Goal: Task Accomplishment & Management: Manage account settings

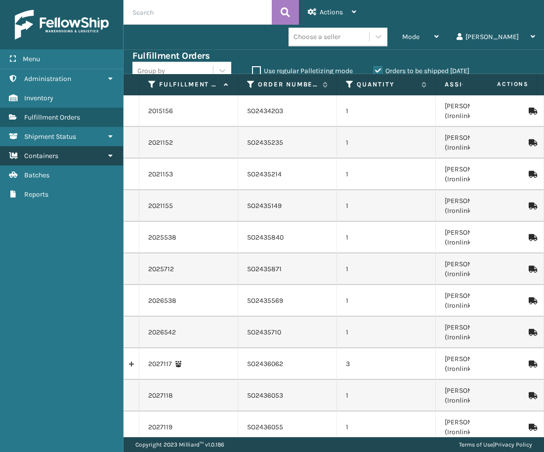
click at [77, 154] on link "Containers" at bounding box center [61, 155] width 123 height 19
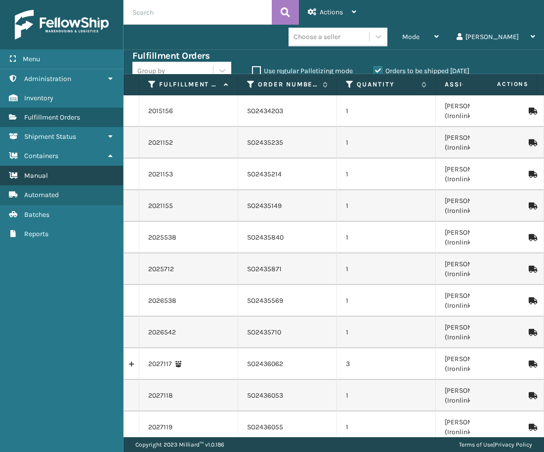
click at [70, 172] on link "Manual" at bounding box center [61, 175] width 123 height 19
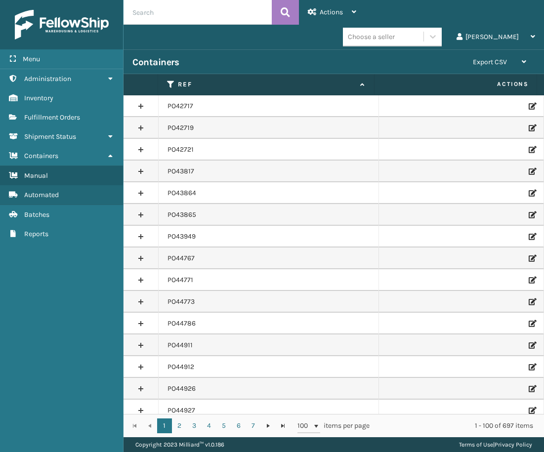
click at [174, 17] on input "text" at bounding box center [198, 12] width 148 height 25
paste input "PO49685"
type input "PO49685"
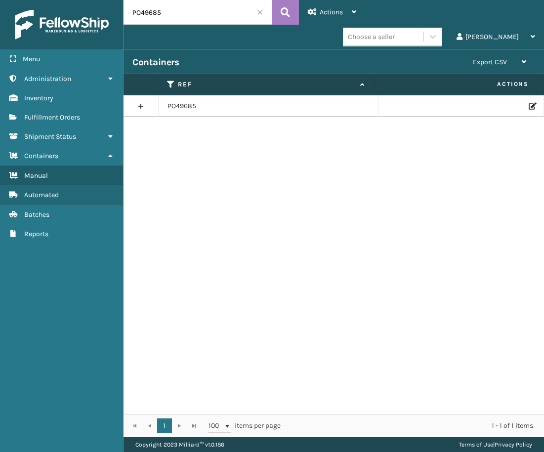
click at [529, 107] on icon at bounding box center [532, 106] width 6 height 7
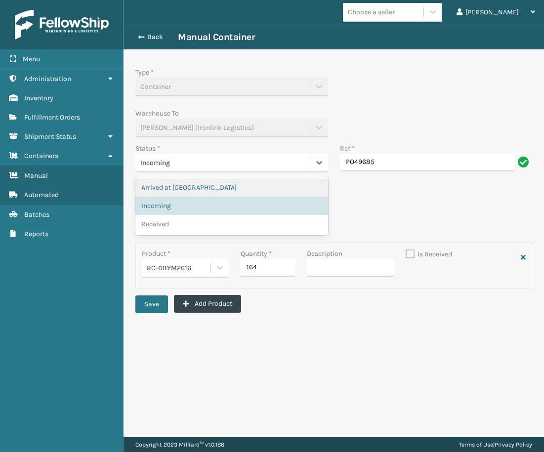
click at [214, 168] on div "Incoming" at bounding box center [222, 163] width 174 height 16
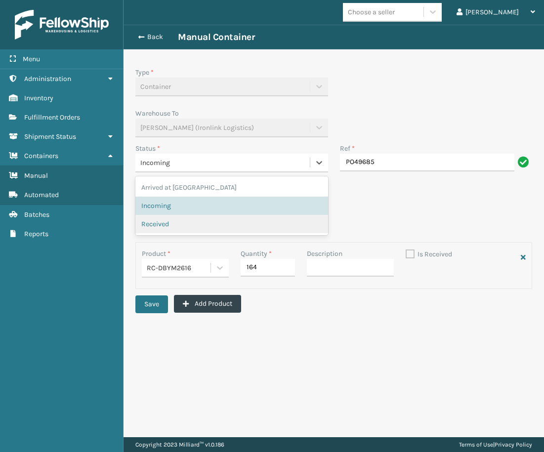
click at [183, 221] on div "Received" at bounding box center [231, 224] width 181 height 10
checkbox input "true"
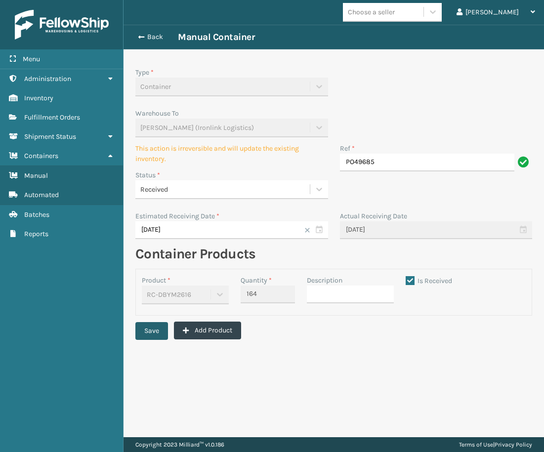
click at [150, 327] on button "Save" at bounding box center [151, 331] width 33 height 18
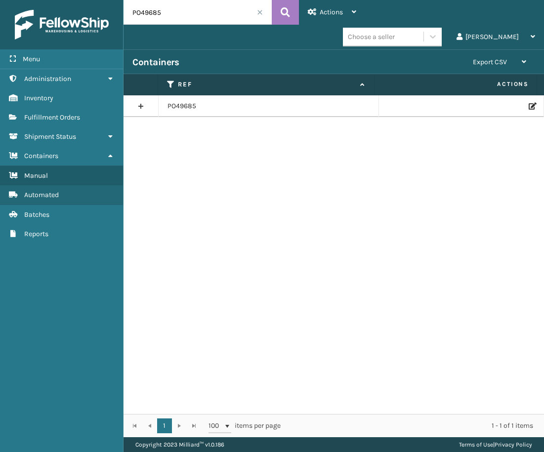
click at [157, 11] on input "PO49685" at bounding box center [198, 12] width 148 height 25
paste input "581"
type input "PO49581"
click at [529, 107] on icon at bounding box center [532, 106] width 6 height 7
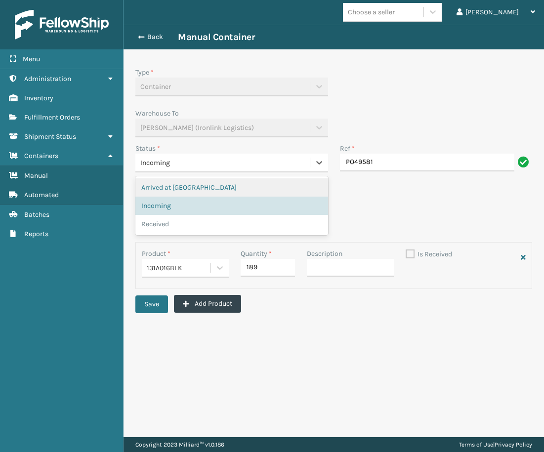
click at [232, 166] on div "Incoming" at bounding box center [222, 163] width 165 height 10
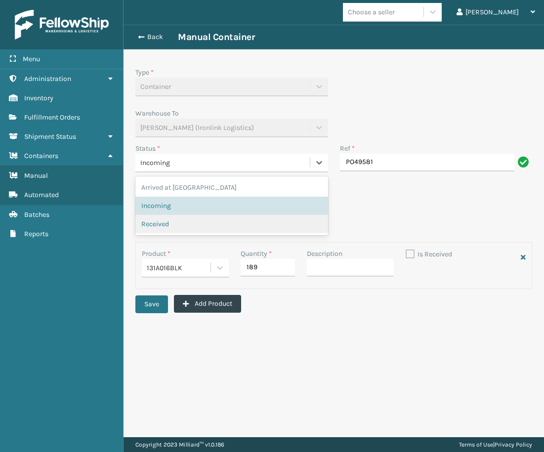
click at [193, 216] on div "Received" at bounding box center [231, 224] width 193 height 18
checkbox input "true"
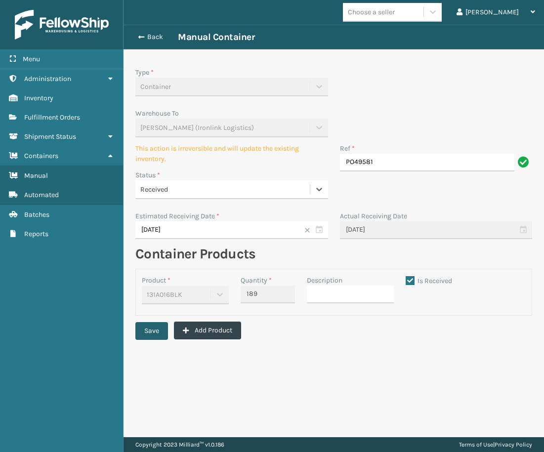
click at [156, 332] on button "Save" at bounding box center [151, 331] width 33 height 18
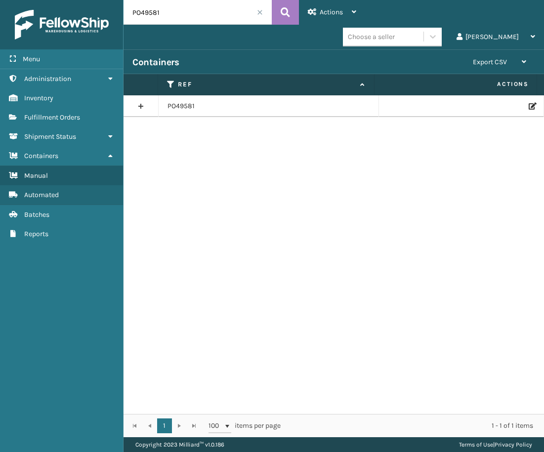
click at [529, 107] on icon at bounding box center [532, 106] width 6 height 7
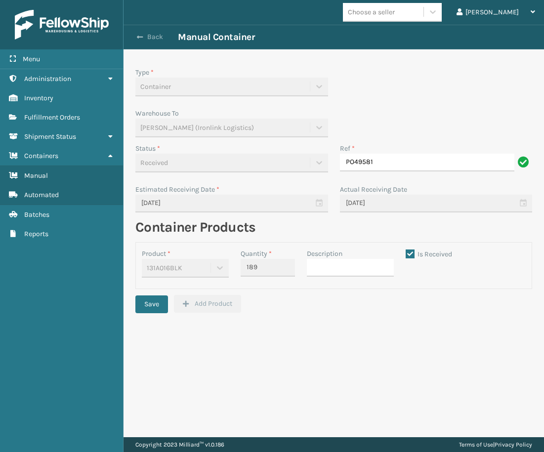
drag, startPoint x: 135, startPoint y: 34, endPoint x: 153, endPoint y: 36, distance: 17.9
click at [135, 34] on button "Back" at bounding box center [154, 37] width 45 height 9
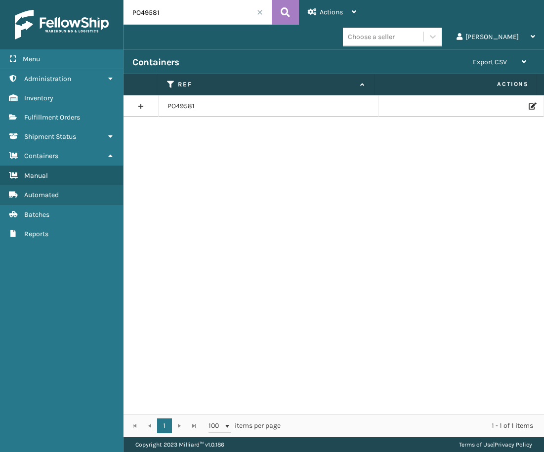
click at [152, 17] on input "PO49581" at bounding box center [198, 12] width 148 height 25
paste input "2"
type input "PO49582"
click at [529, 103] on icon at bounding box center [532, 106] width 6 height 7
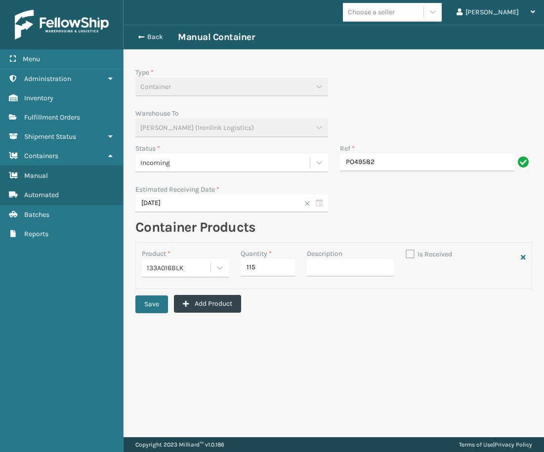
click at [206, 164] on div "Incoming" at bounding box center [222, 163] width 165 height 10
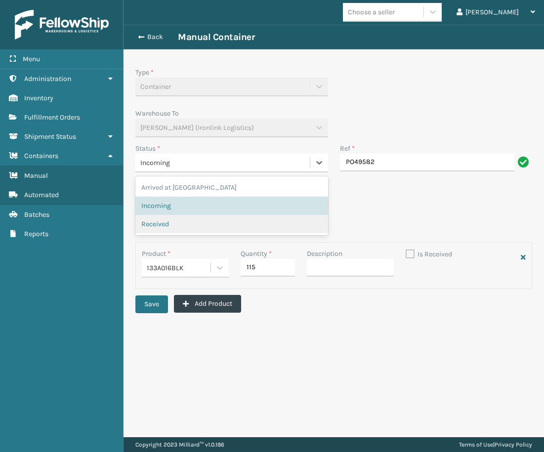
click at [172, 221] on div "Received" at bounding box center [231, 224] width 181 height 10
checkbox input "true"
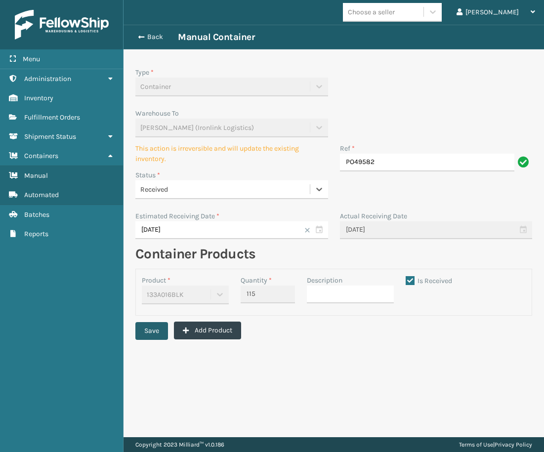
click at [159, 330] on button "Save" at bounding box center [151, 331] width 33 height 18
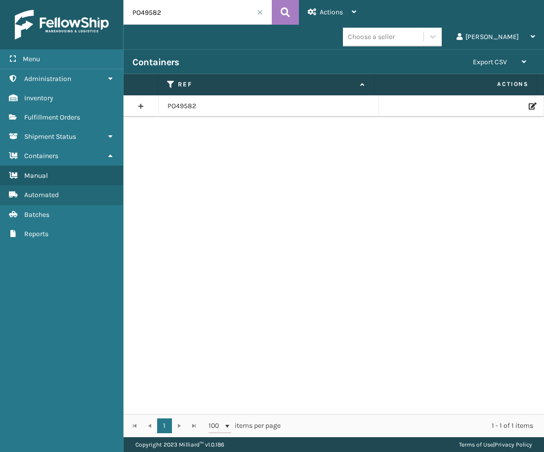
drag, startPoint x: 182, startPoint y: 12, endPoint x: 112, endPoint y: 13, distance: 70.2
click at [112, 0] on div "Menu Administration Inventory Fulfillment Orders Shipment Status Containers Man…" at bounding box center [272, 0] width 544 height 0
paste input "7"
type input "PO49572"
click at [520, 102] on td at bounding box center [461, 106] width 165 height 22
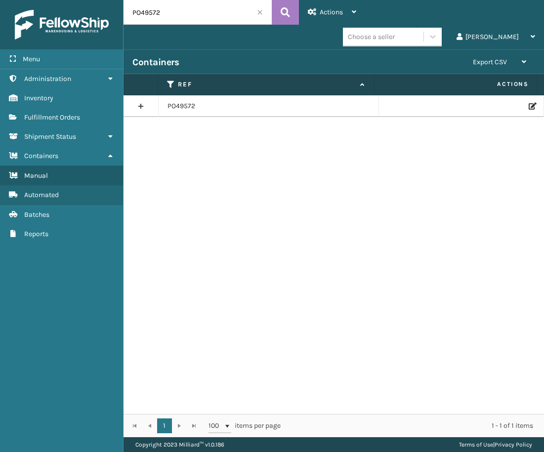
click at [529, 104] on icon at bounding box center [532, 106] width 6 height 7
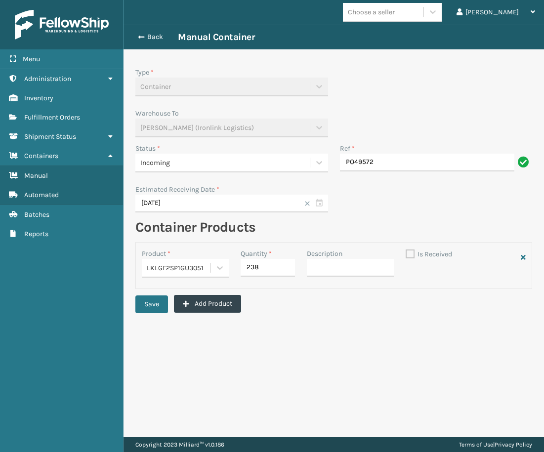
click at [222, 166] on div "Incoming" at bounding box center [222, 163] width 165 height 10
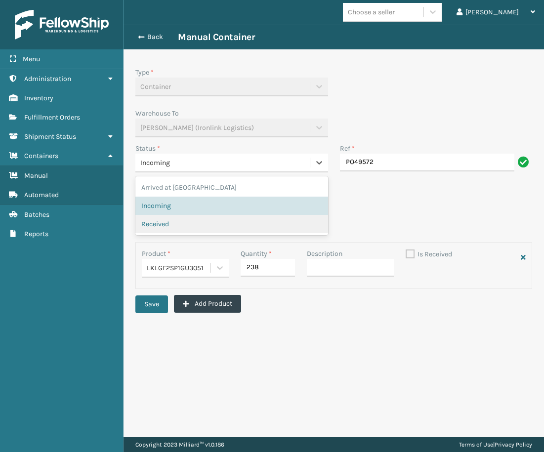
click at [181, 220] on div "Received" at bounding box center [231, 224] width 181 height 10
checkbox input "true"
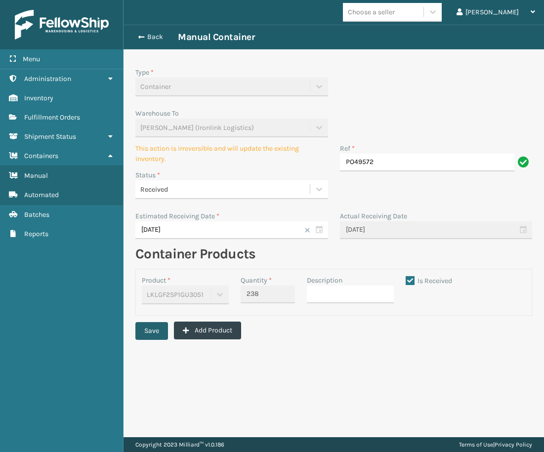
click at [156, 331] on button "Save" at bounding box center [151, 331] width 33 height 18
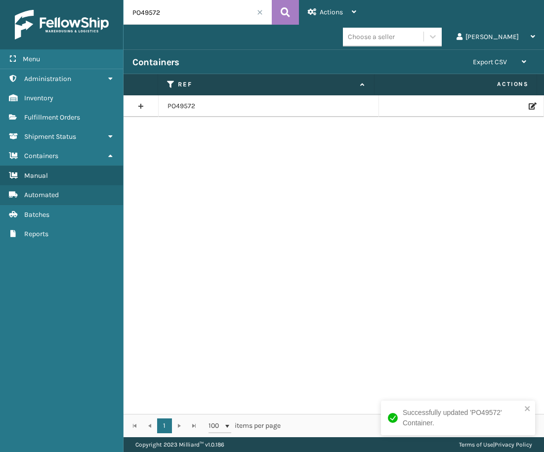
click at [104, 406] on div "Menu Administration Inventory Fulfillment Orders Shipment Status Containers Man…" at bounding box center [62, 226] width 124 height 452
click at [529, 103] on td at bounding box center [461, 106] width 165 height 22
click at [529, 107] on icon at bounding box center [532, 106] width 6 height 7
